Goal: Task Accomplishment & Management: Complete application form

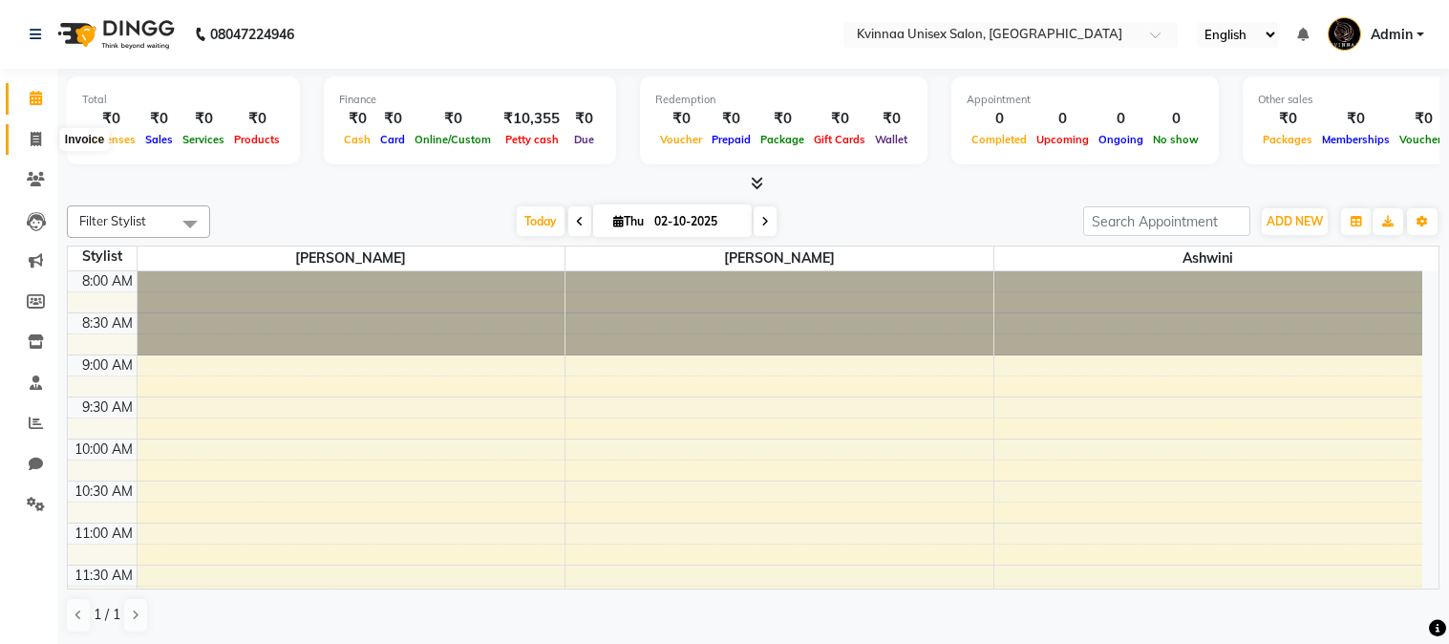
click at [33, 138] on icon at bounding box center [36, 139] width 11 height 14
select select "147"
select select "service"
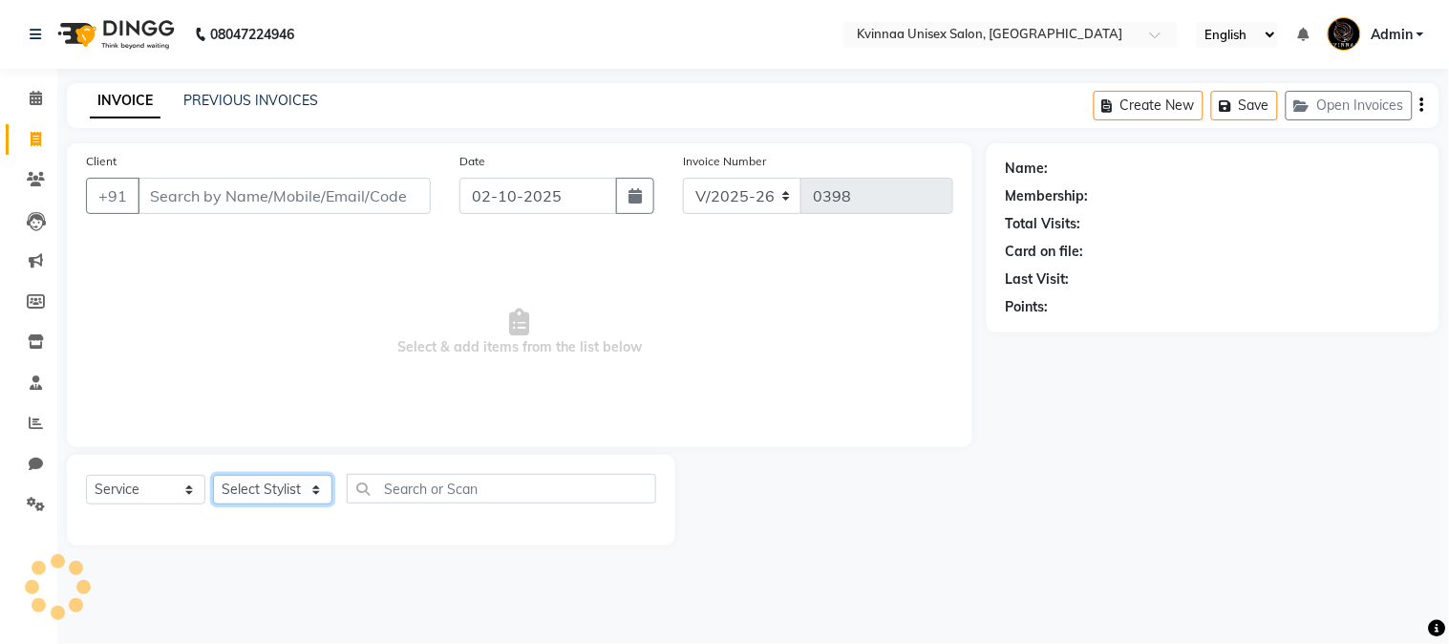
click at [275, 490] on select "Select Stylist" at bounding box center [272, 490] width 119 height 30
select select "8149"
click at [213, 476] on select "Select Stylist Ashwini rupali Yogita Rokde" at bounding box center [272, 490] width 119 height 30
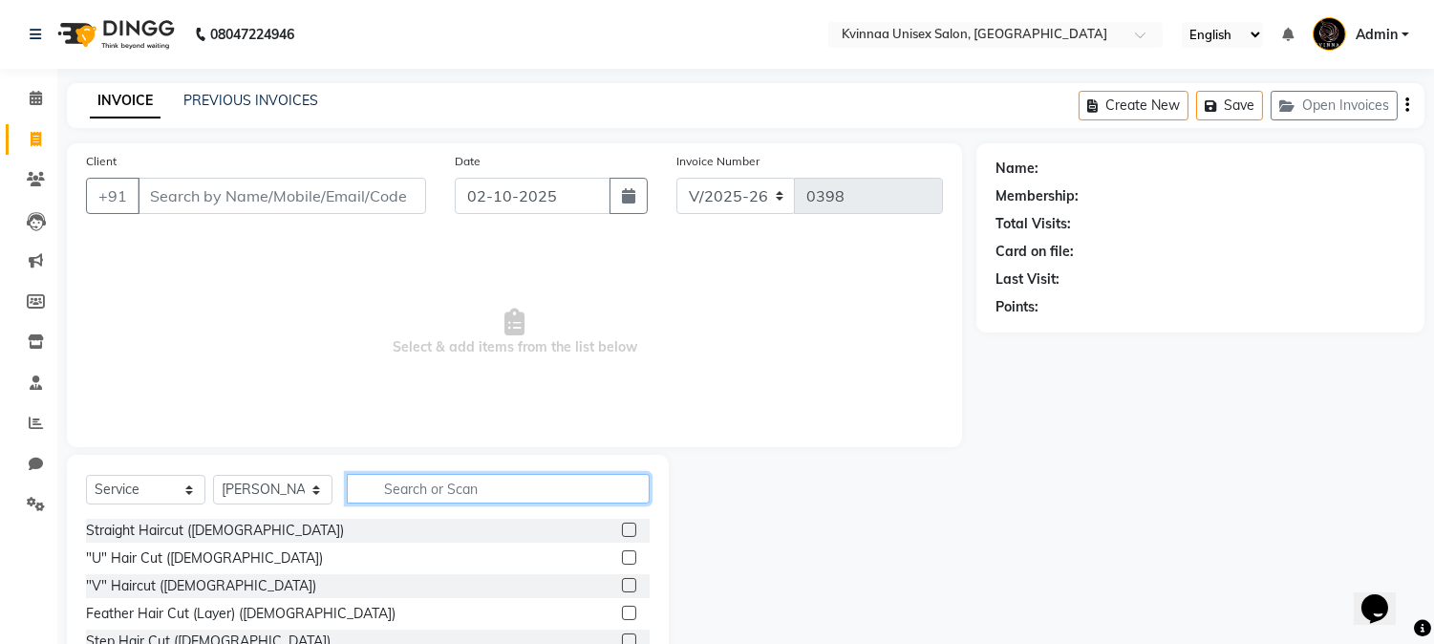
click at [430, 501] on input "text" at bounding box center [498, 489] width 303 height 30
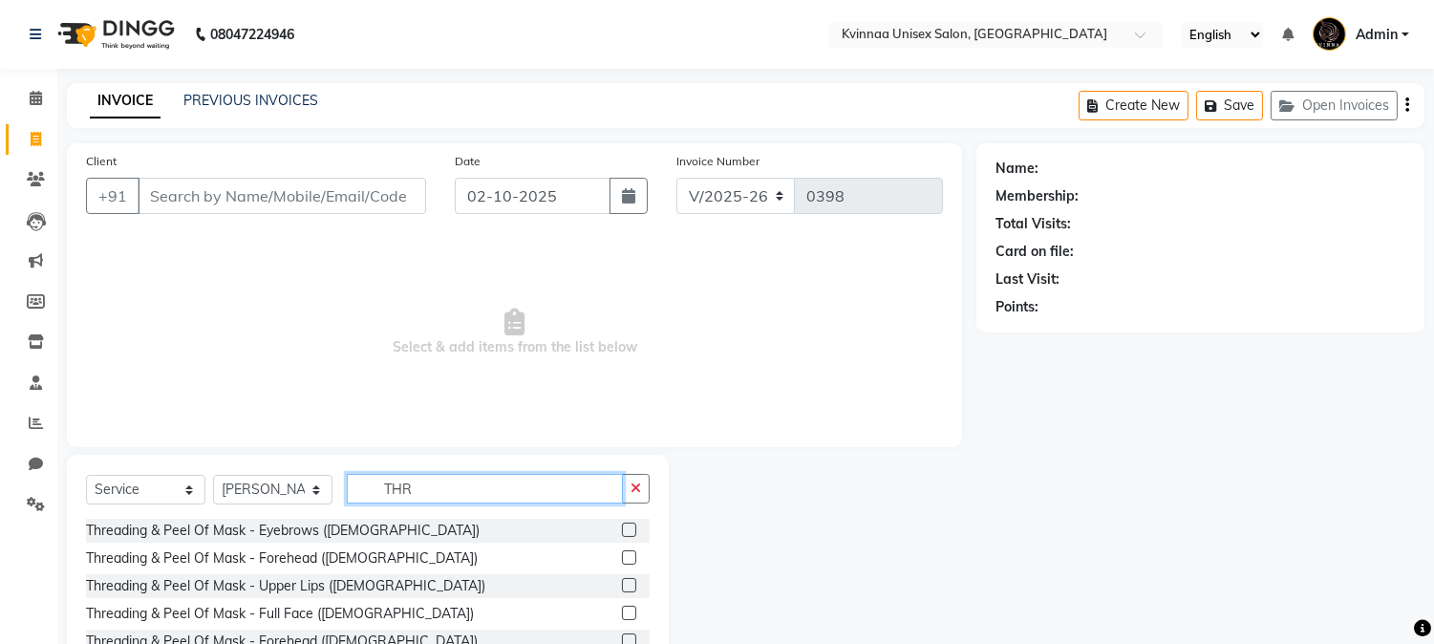
type input "THR"
click at [622, 530] on label at bounding box center [629, 529] width 14 height 14
click at [622, 530] on input "checkbox" at bounding box center [628, 530] width 12 height 12
click at [622, 530] on label at bounding box center [629, 529] width 14 height 14
click at [622, 530] on input "checkbox" at bounding box center [628, 530] width 12 height 12
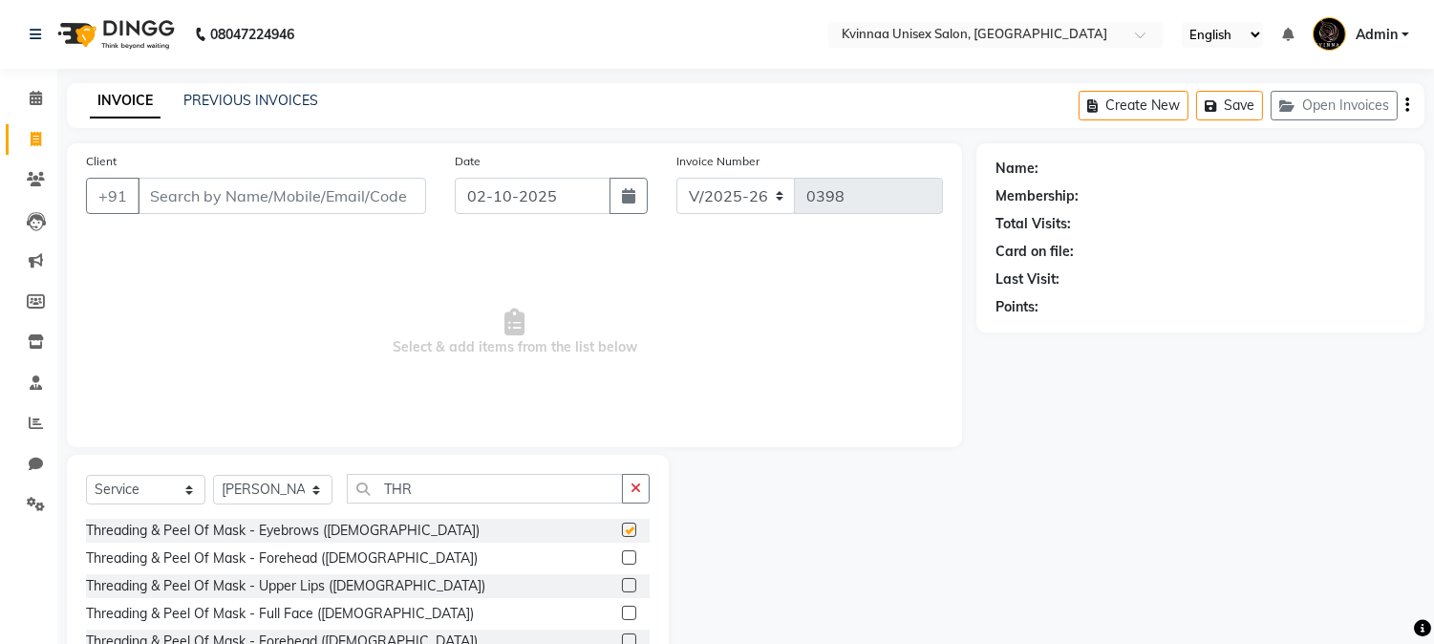
checkbox input "false"
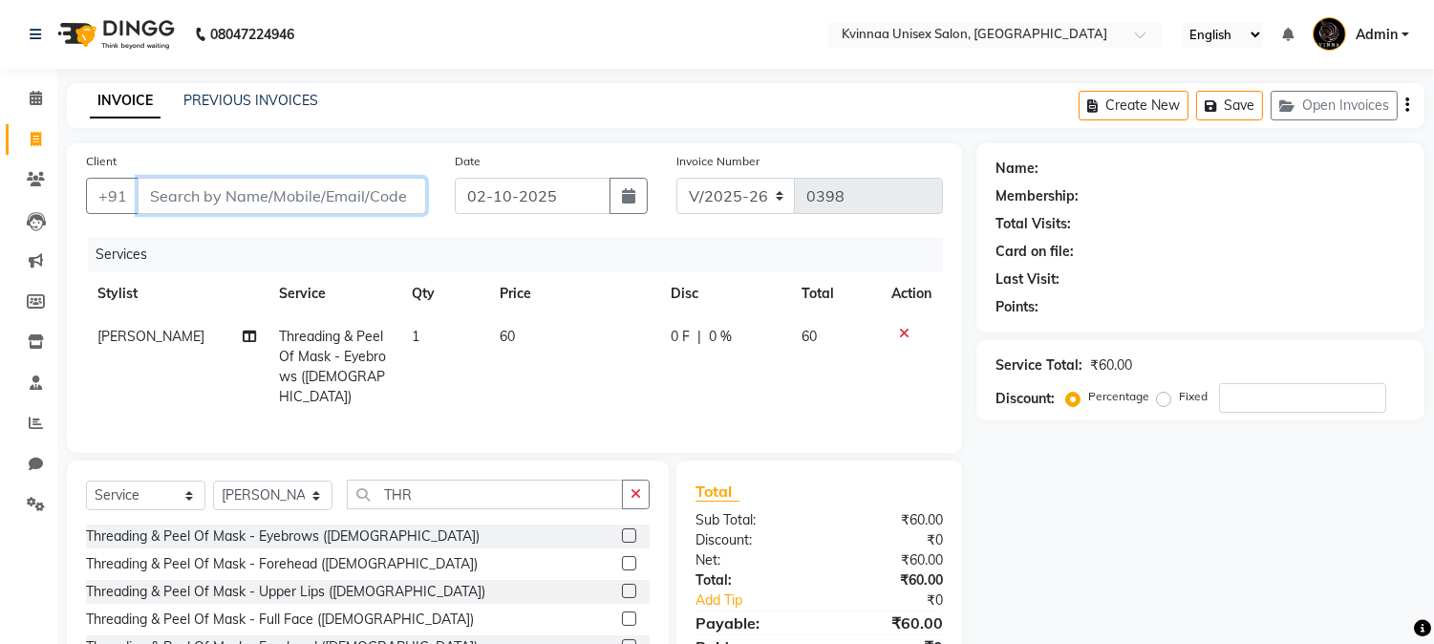
click at [368, 203] on input "Client" at bounding box center [282, 196] width 288 height 36
type input "9"
type input "0"
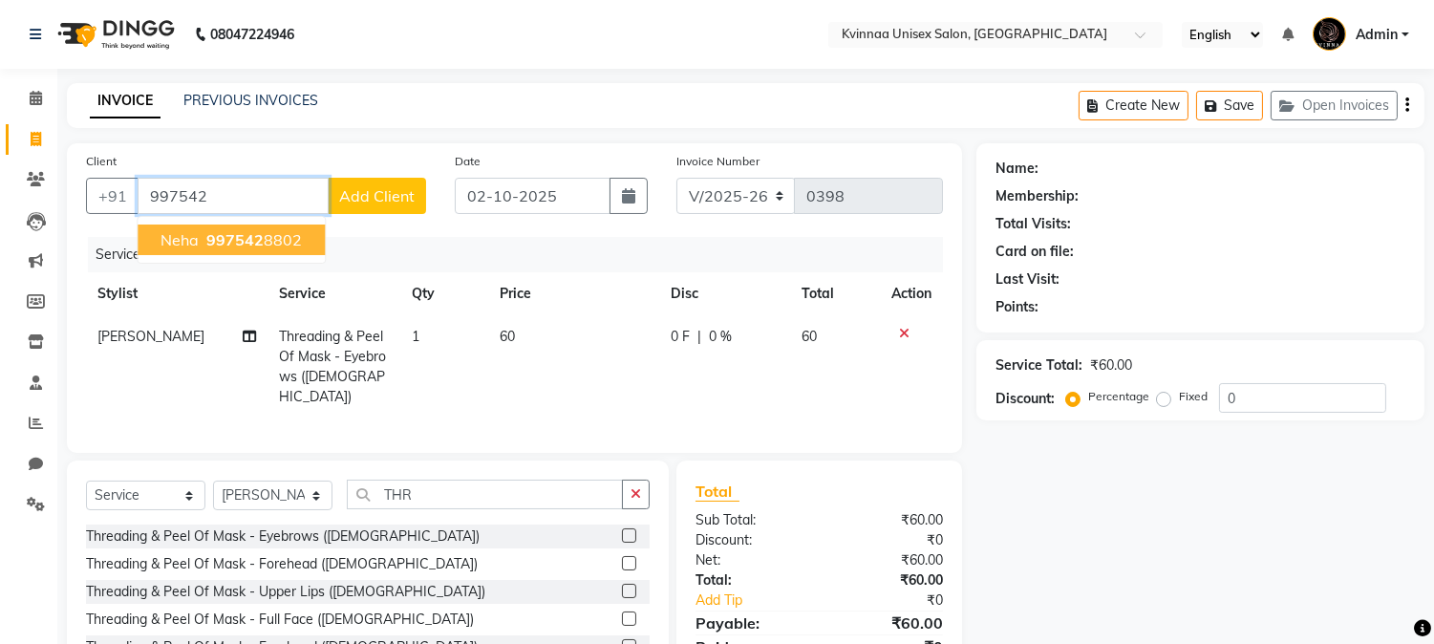
click at [284, 237] on ngb-highlight "997542 8802" at bounding box center [251, 239] width 99 height 19
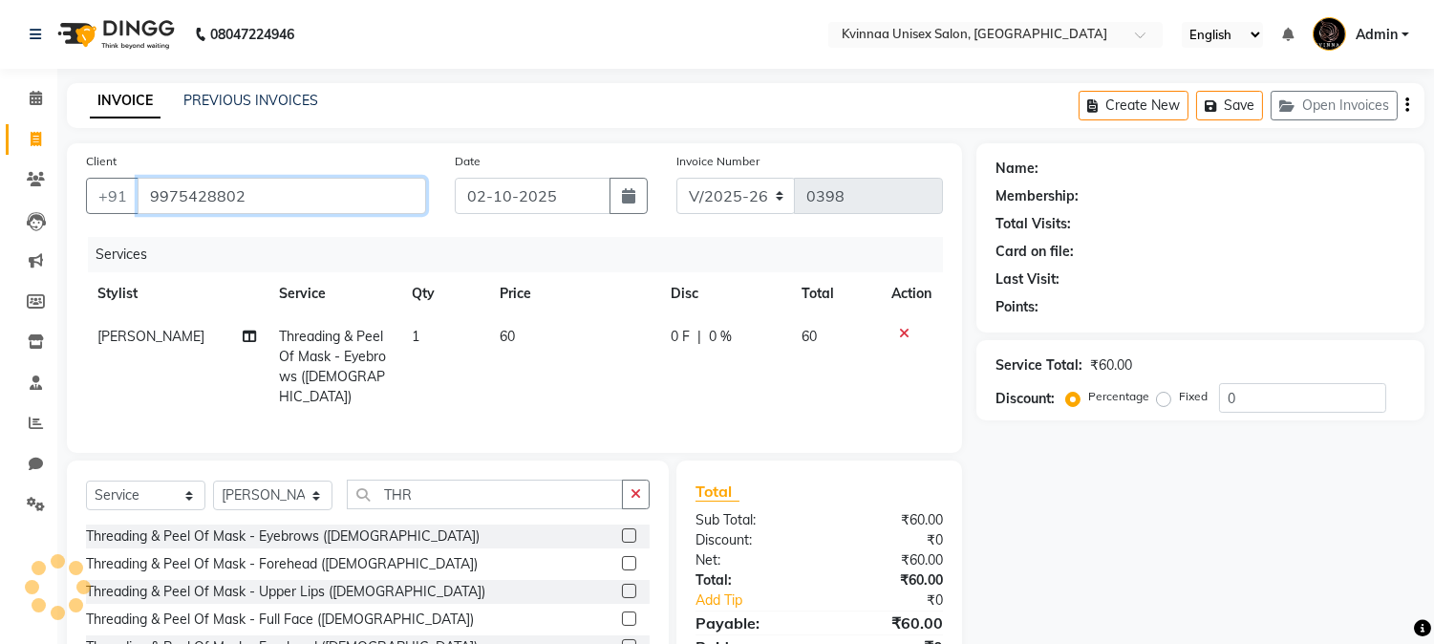
type input "9975428802"
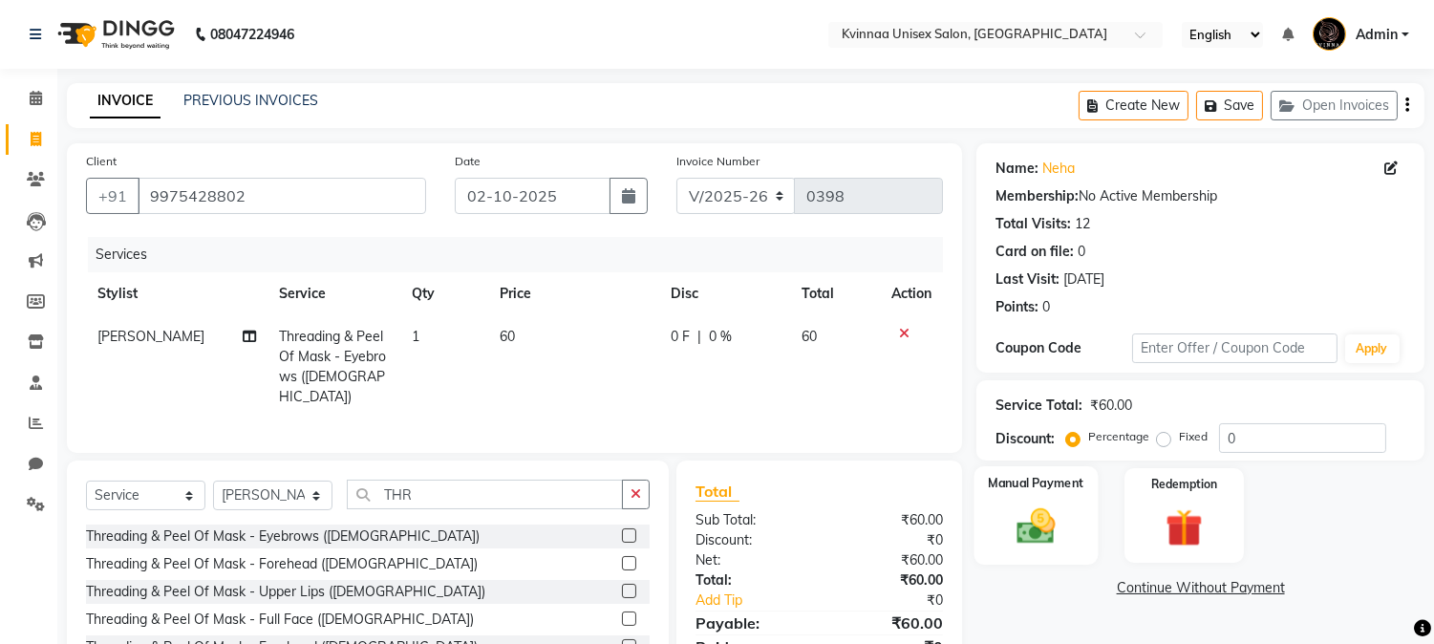
click at [1066, 511] on img at bounding box center [1036, 526] width 63 height 45
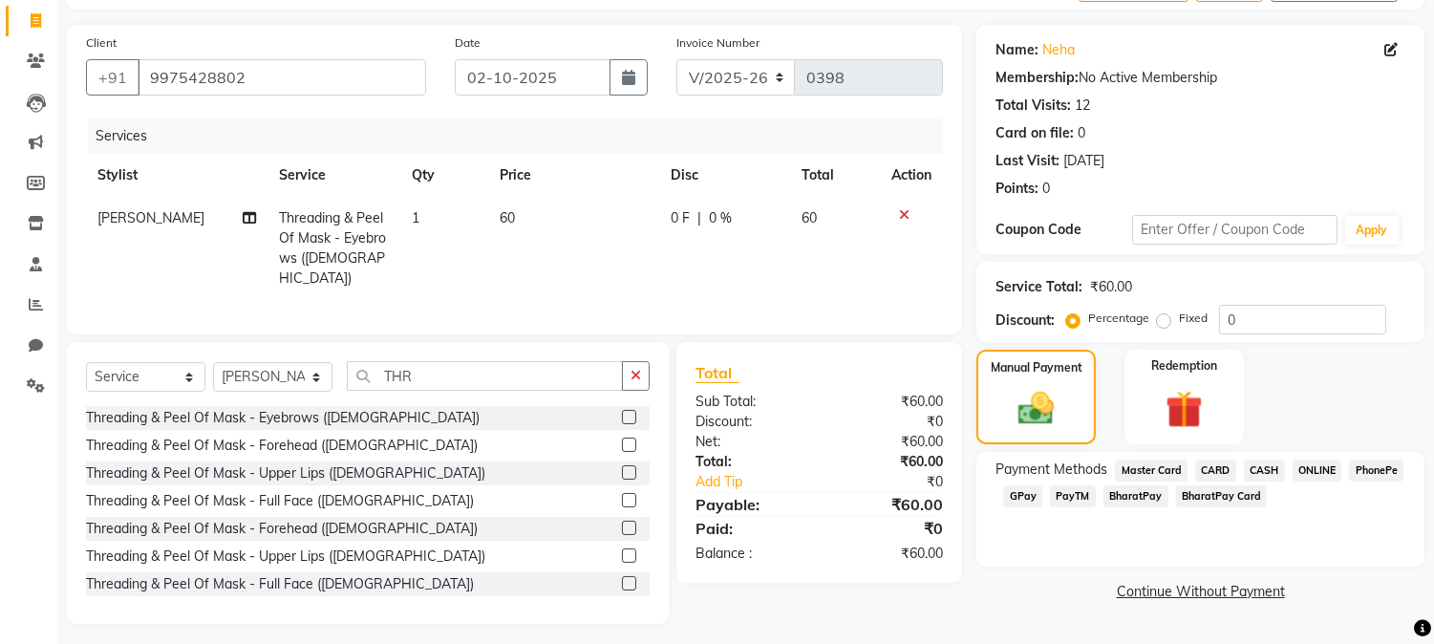
scroll to position [122, 0]
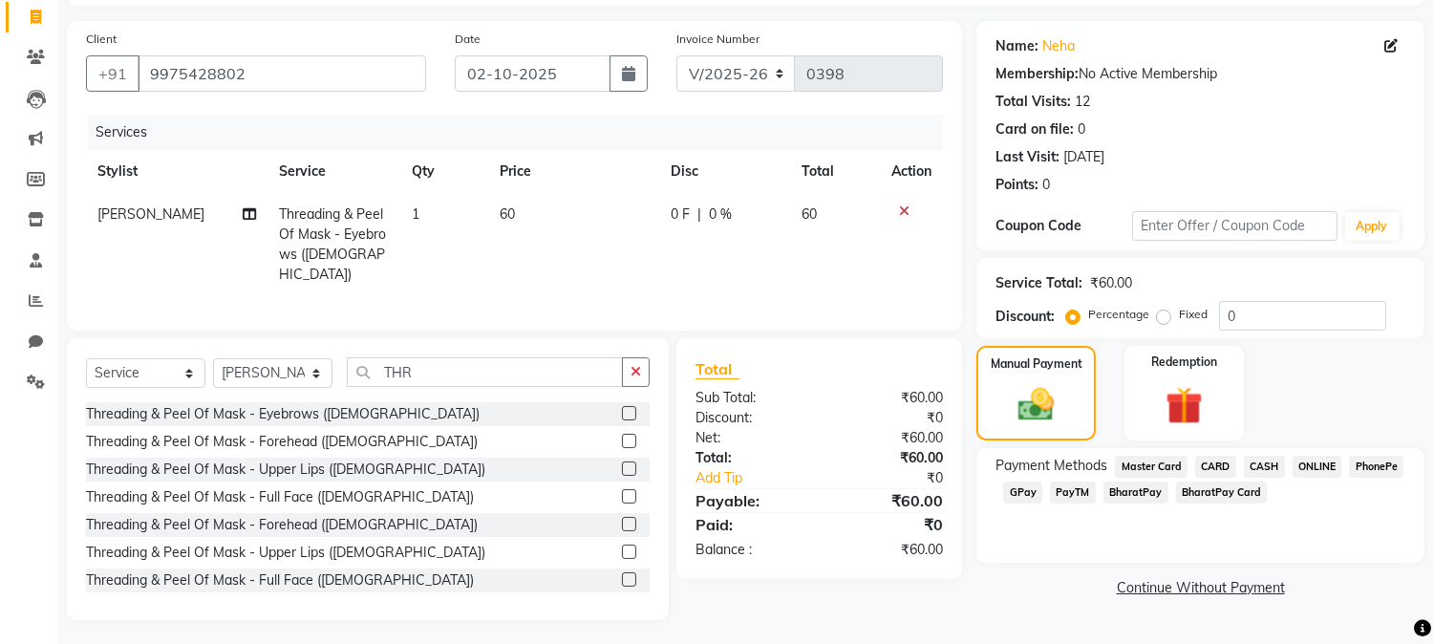
click at [1017, 488] on span "GPay" at bounding box center [1022, 492] width 39 height 22
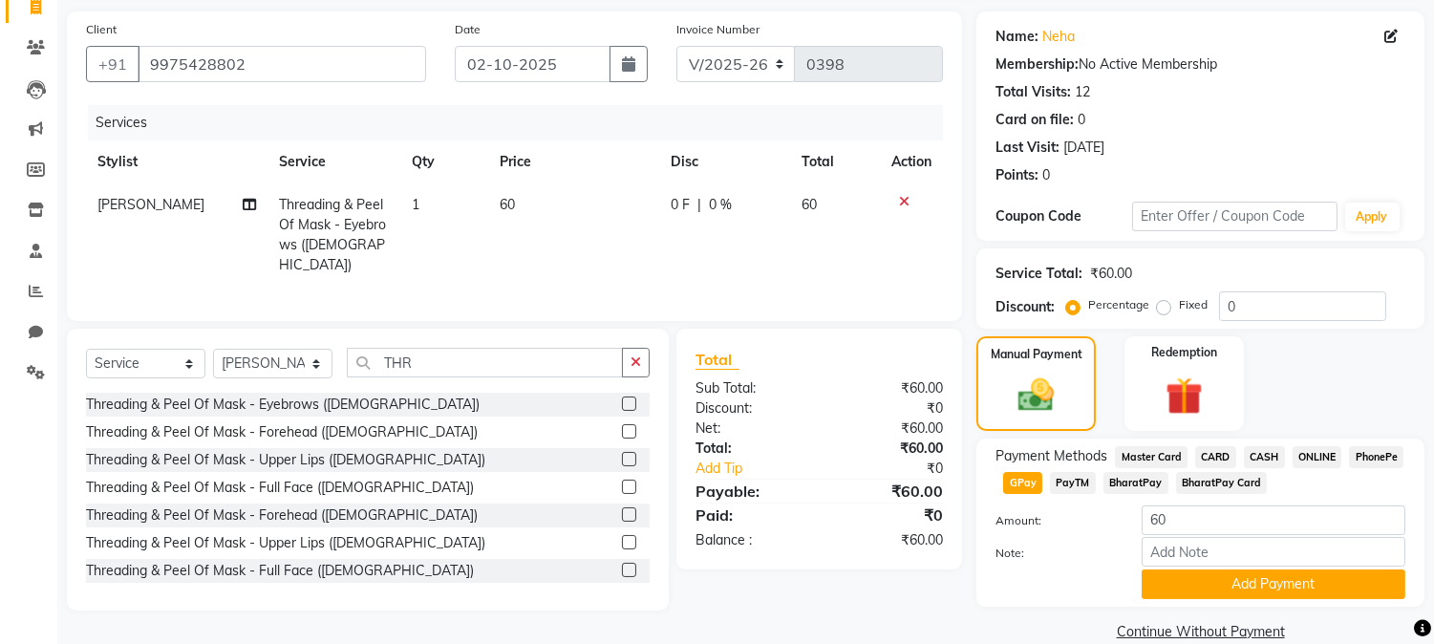
scroll to position [162, 0]
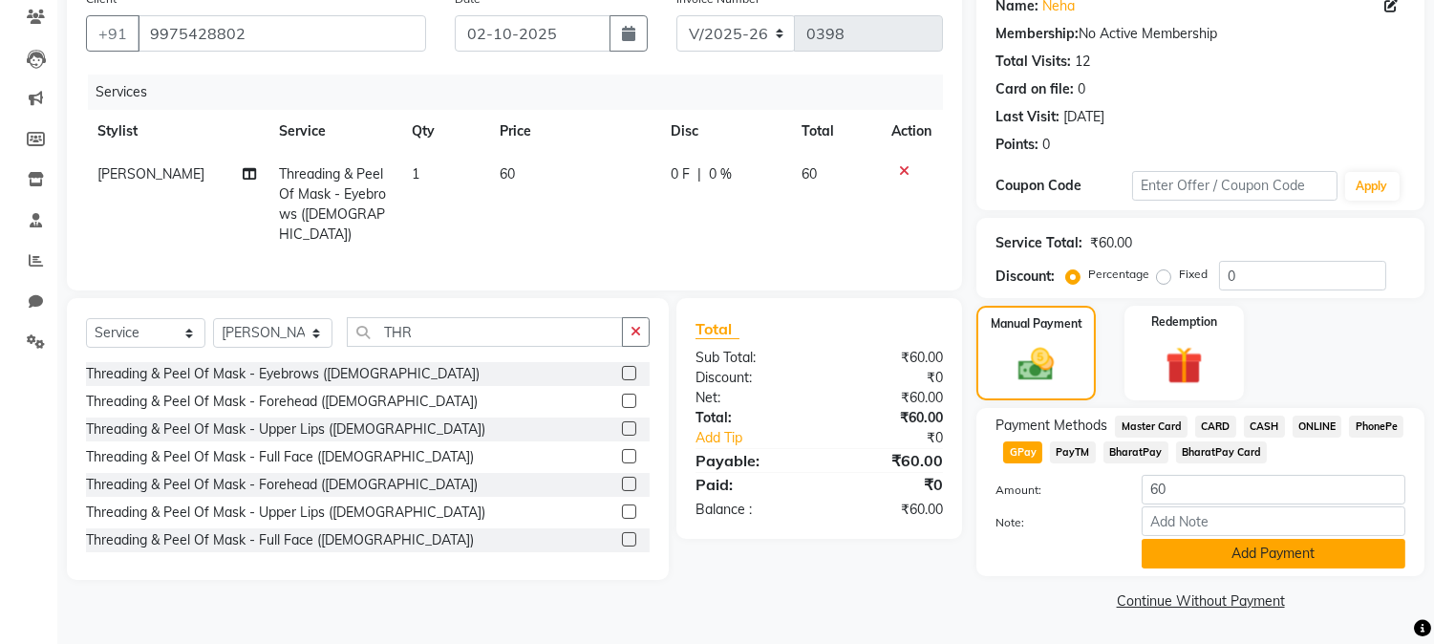
click at [1307, 552] on button "Add Payment" at bounding box center [1273, 554] width 264 height 30
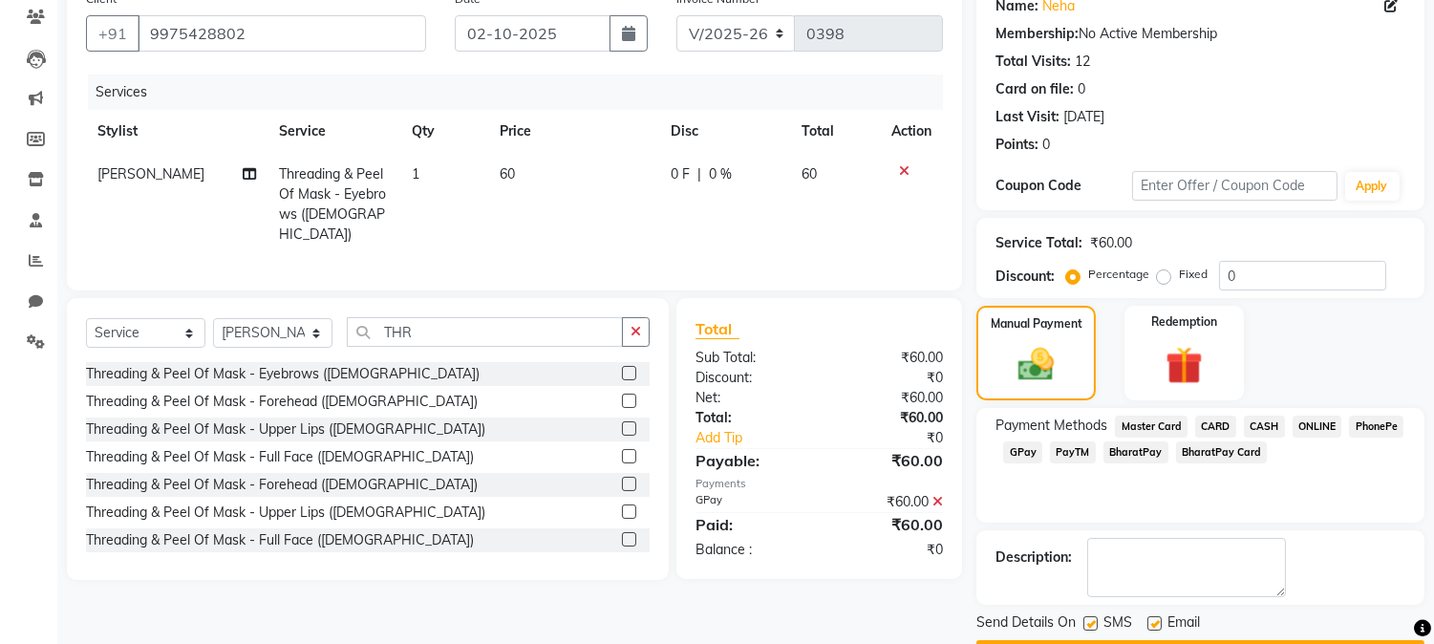
scroll to position [215, 0]
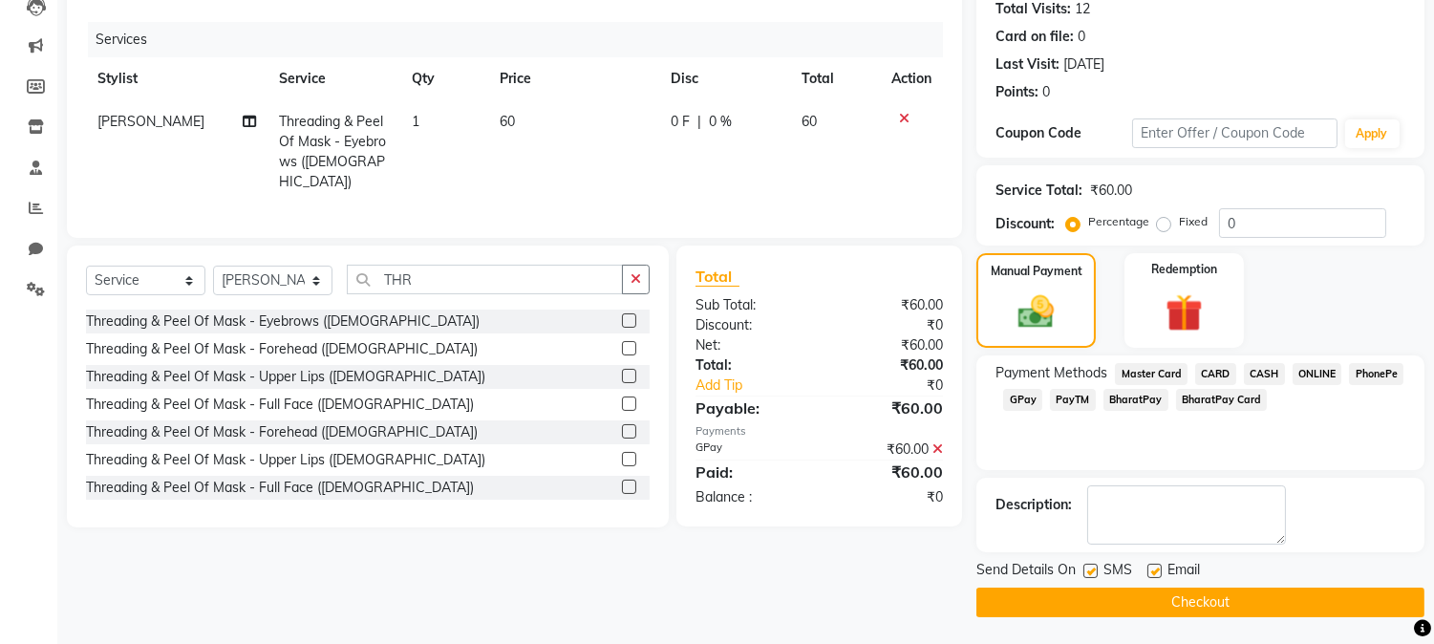
click at [1205, 604] on button "Checkout" at bounding box center [1200, 602] width 448 height 30
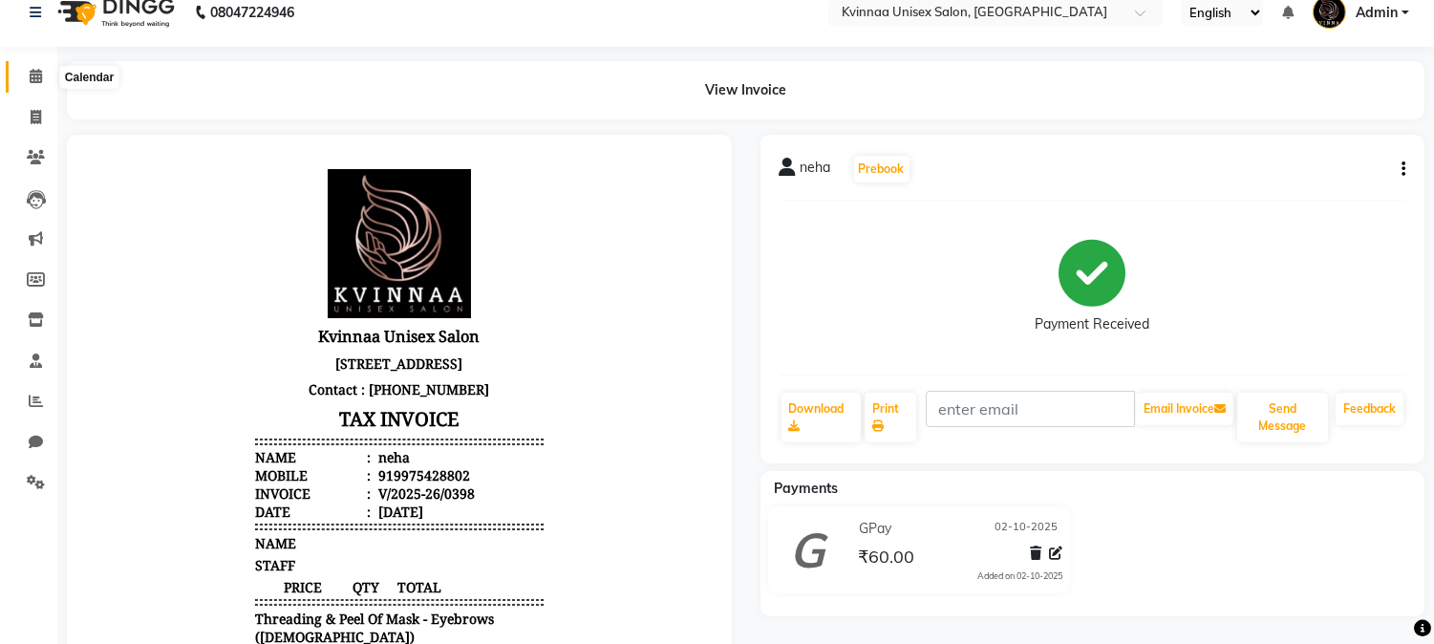
click at [41, 79] on span at bounding box center [35, 77] width 33 height 22
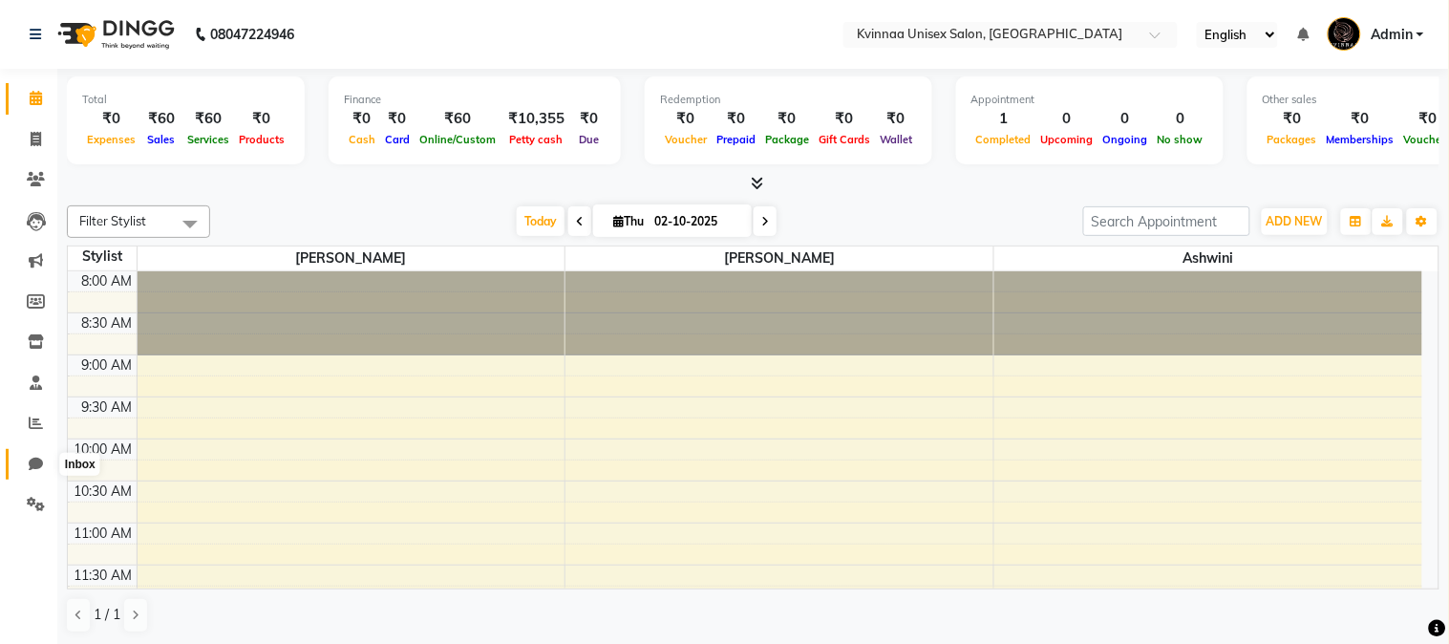
click at [31, 457] on icon at bounding box center [36, 464] width 14 height 14
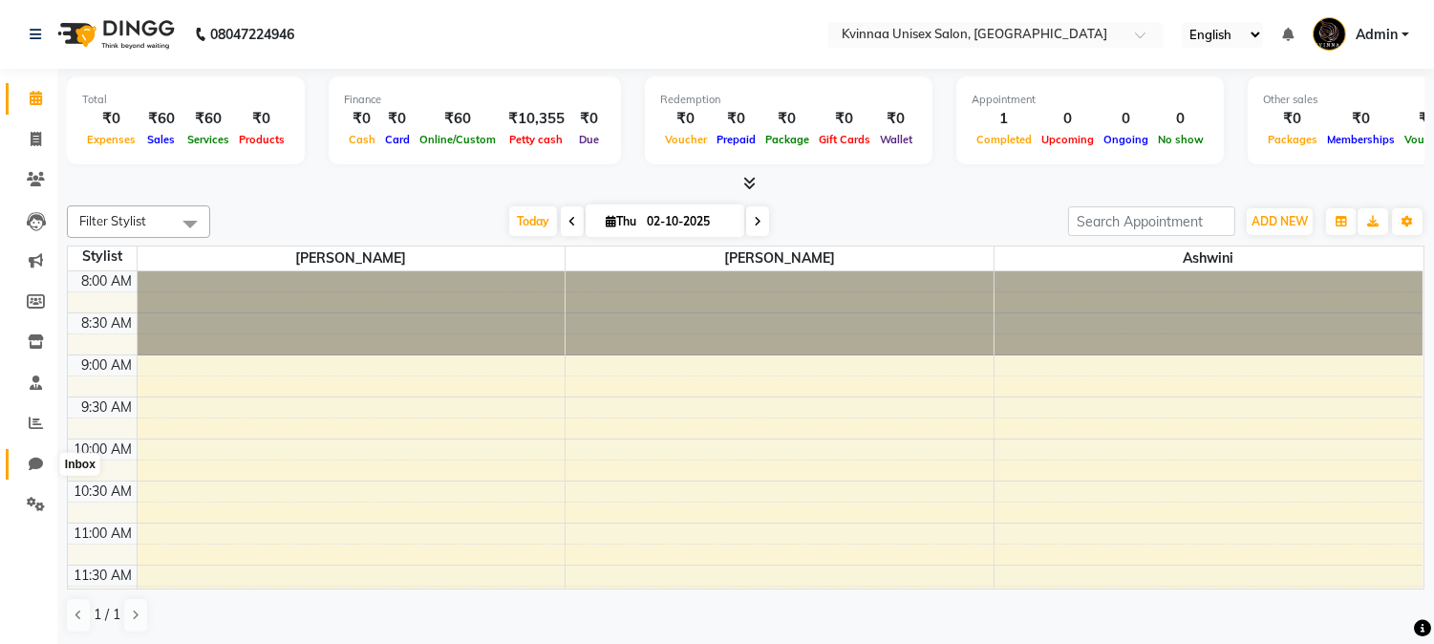
select select "100"
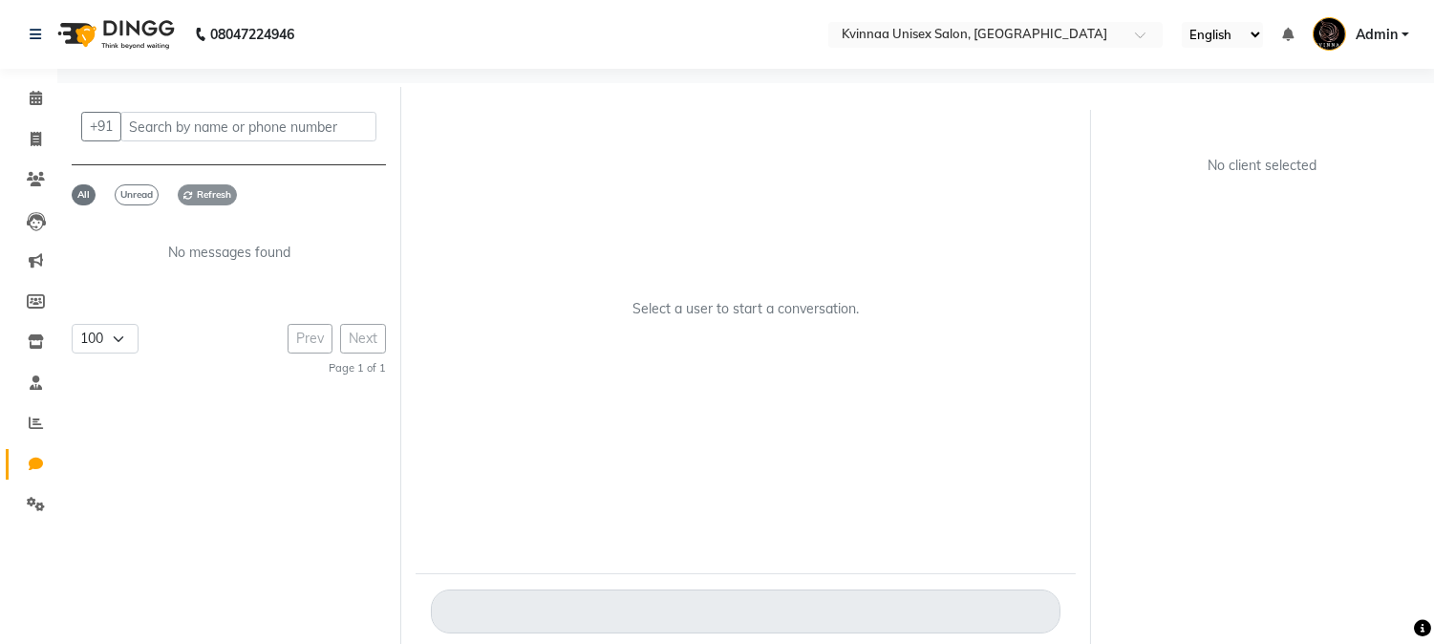
click at [207, 192] on span "Refresh" at bounding box center [207, 194] width 59 height 21
click at [224, 197] on span "Refresh" at bounding box center [207, 194] width 59 height 21
click at [210, 199] on span "Refresh" at bounding box center [207, 194] width 59 height 21
click at [32, 457] on icon at bounding box center [36, 464] width 14 height 14
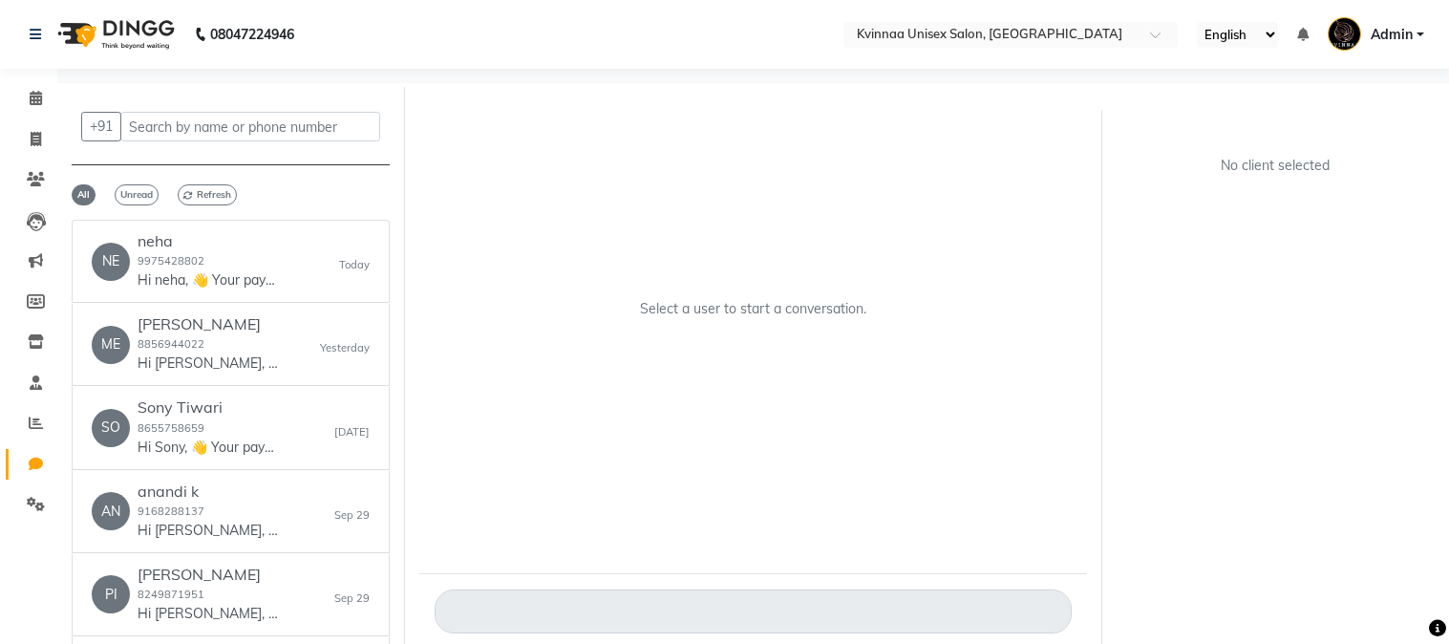
select select "100"
